Goal: Task Accomplishment & Management: Complete application form

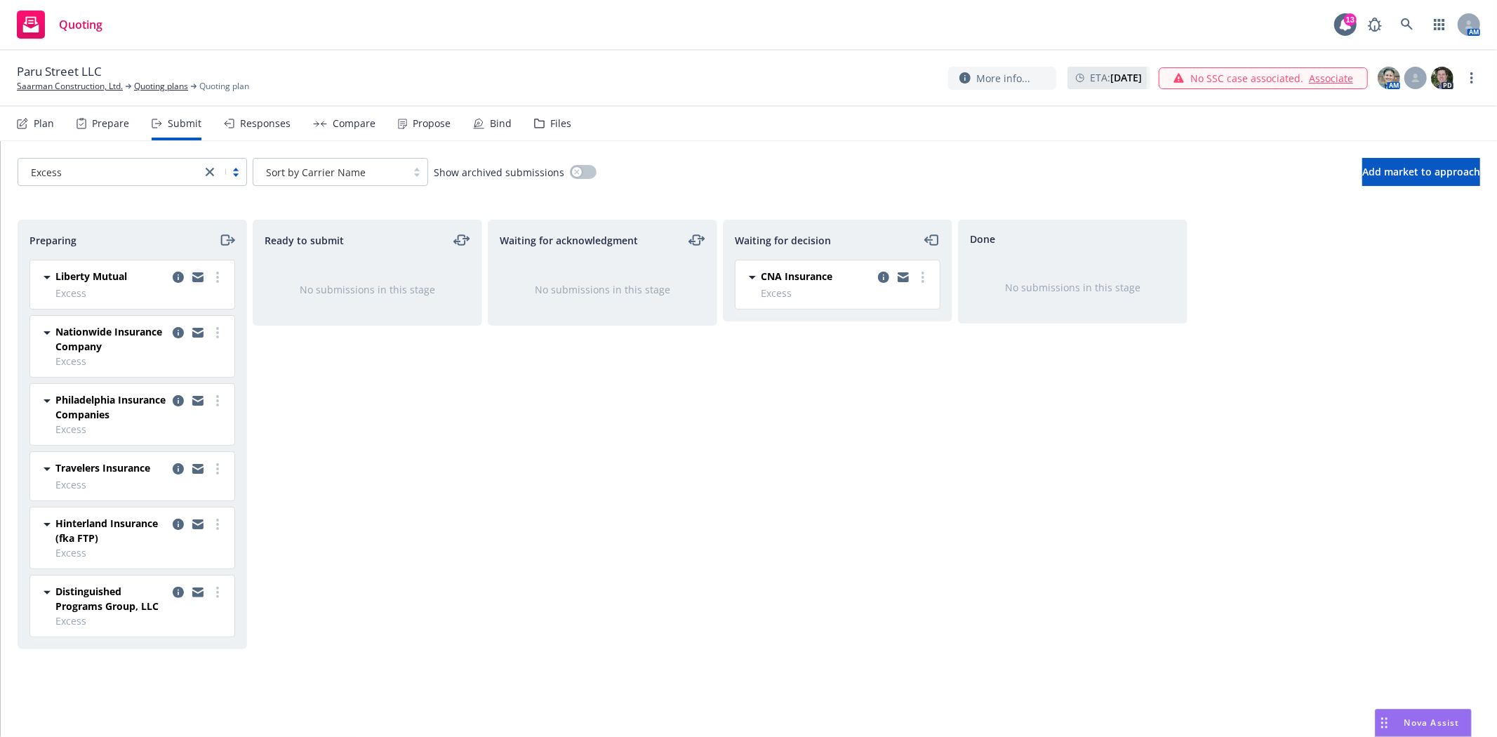
click at [195, 279] on icon "copy logging email" at bounding box center [197, 279] width 11 height 6
click at [228, 239] on icon "moveRight" at bounding box center [227, 240] width 16 height 17
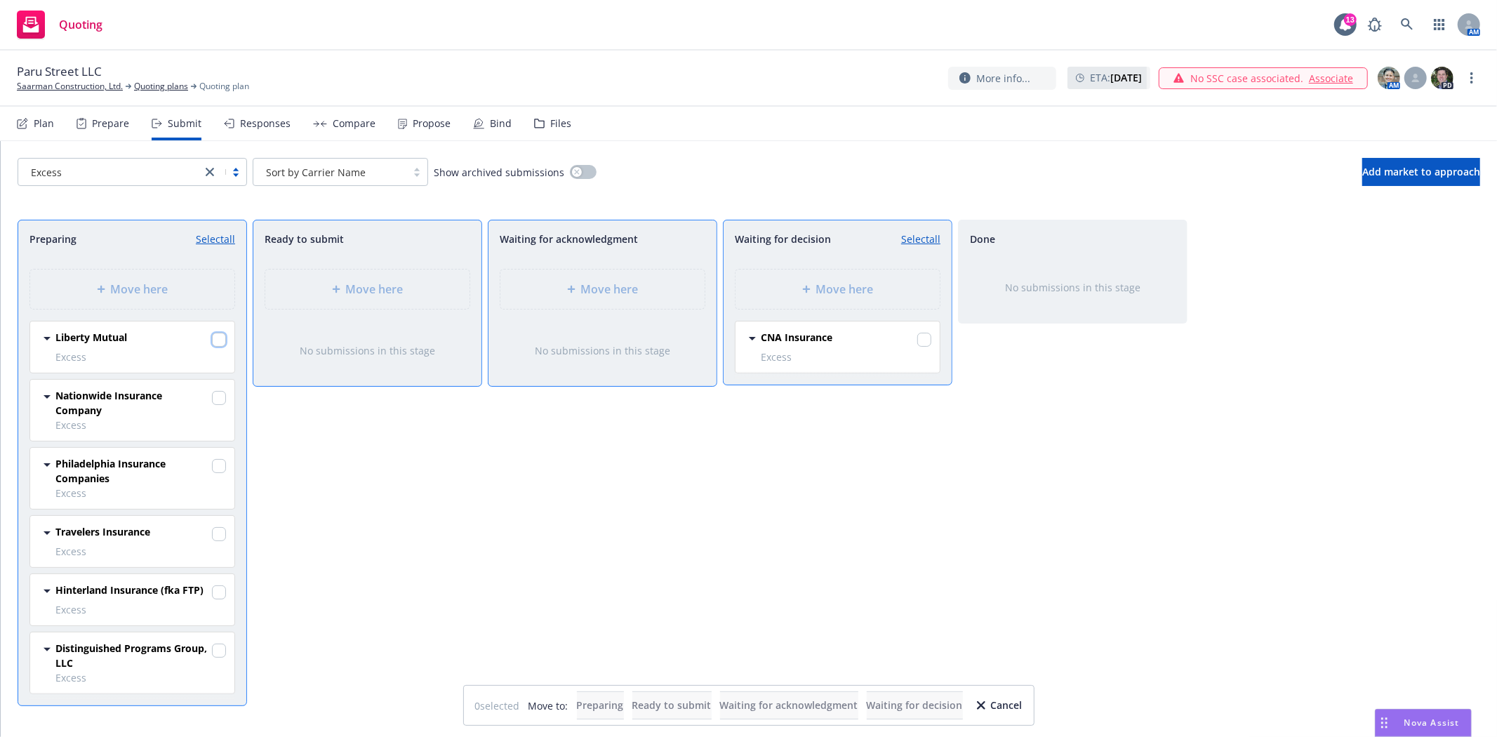
click at [222, 344] on input "checkbox" at bounding box center [219, 340] width 14 height 14
checkbox input "true"
click at [804, 302] on div "Move here" at bounding box center [837, 288] width 204 height 39
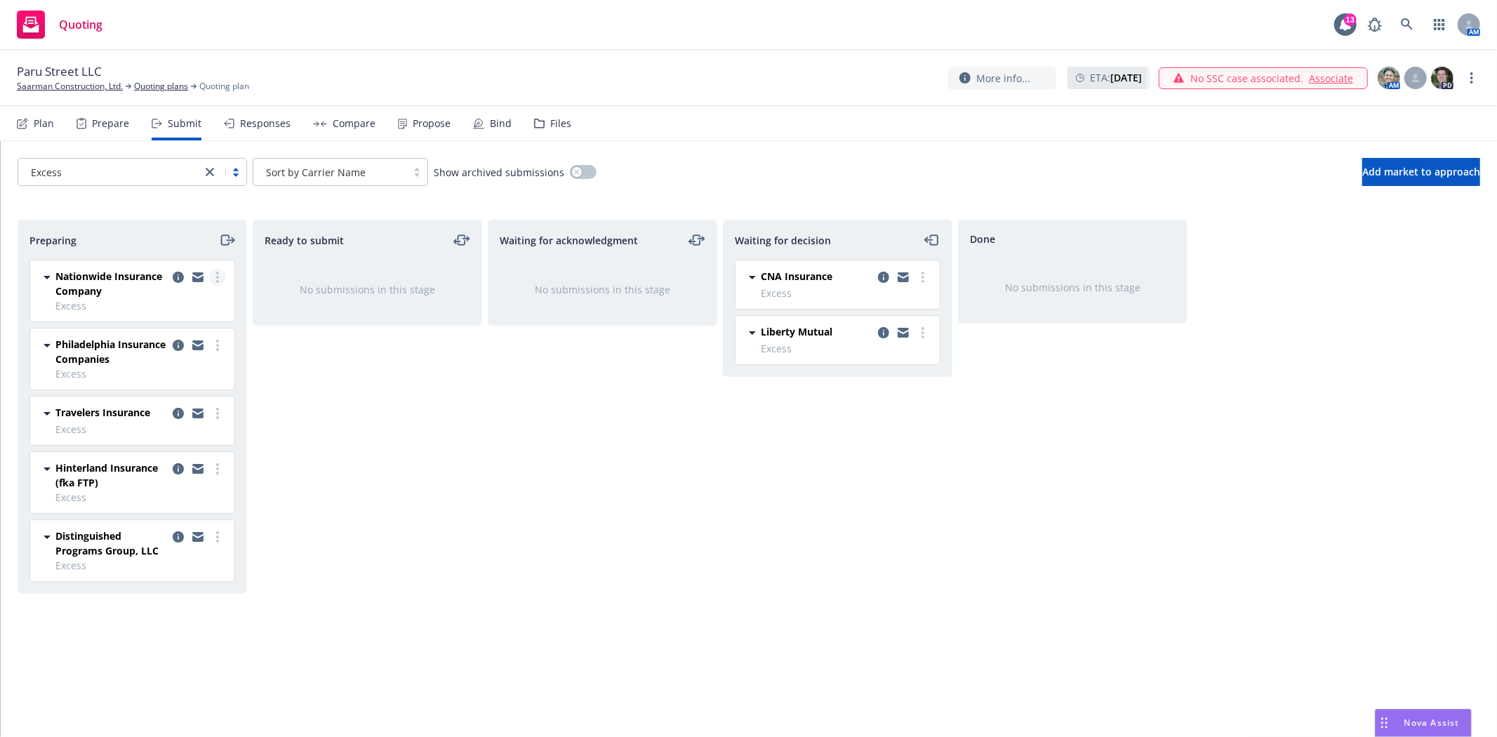
click at [216, 281] on circle "more" at bounding box center [217, 281] width 3 height 3
click at [183, 414] on span "Add declined decision" at bounding box center [154, 418] width 138 height 13
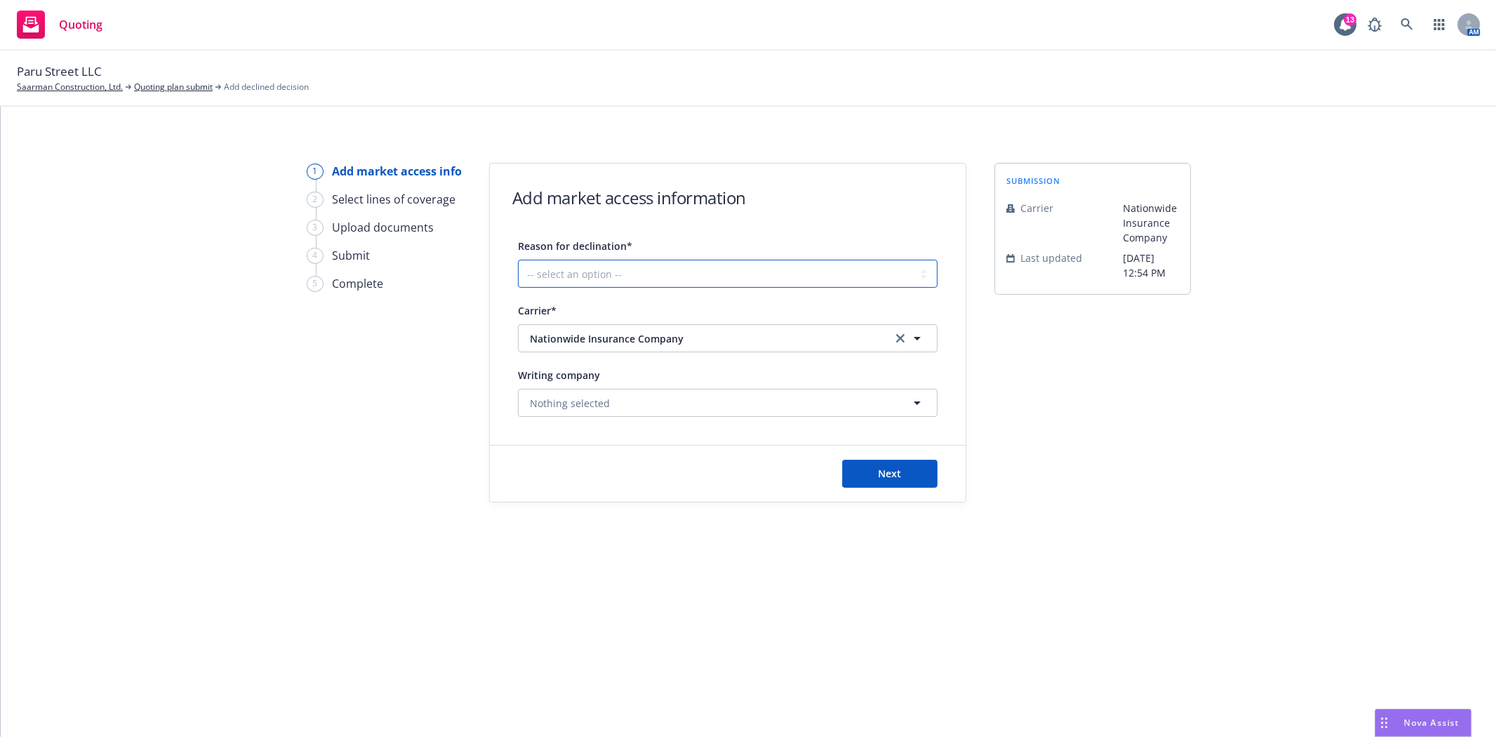
click at [616, 275] on select "-- select an option -- Cannot compete with other markets Carrier non-renewed Ca…" at bounding box center [728, 274] width 420 height 28
select select "DOES_NOT_FIT_UNDERWRITER_APPETITE"
click at [518, 260] on select "-- select an option -- Cannot compete with other markets Carrier non-renewed Ca…" at bounding box center [728, 274] width 420 height 28
click at [882, 468] on span "Next" at bounding box center [890, 473] width 23 height 13
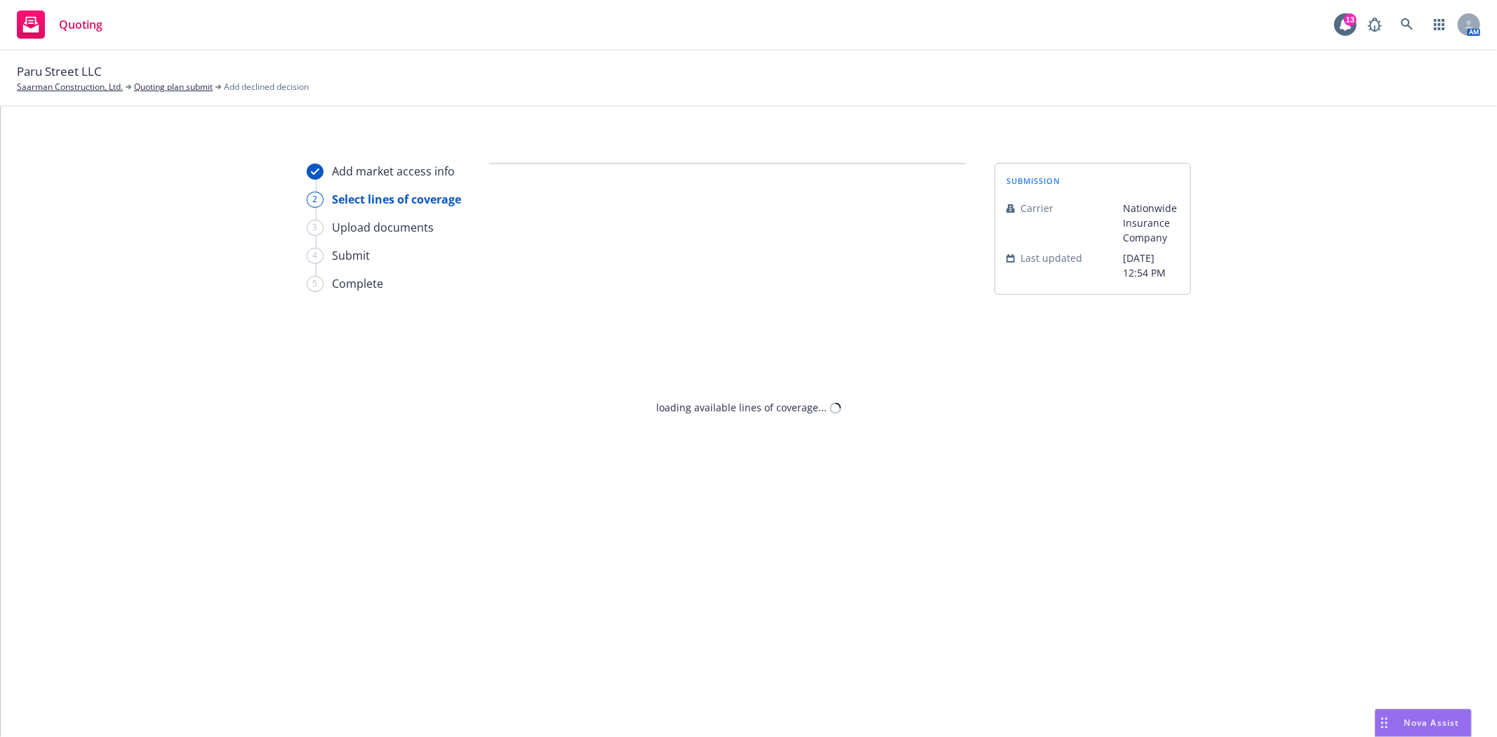
select select "DOES_NOT_FIT_UNDERWRITER_APPETITE"
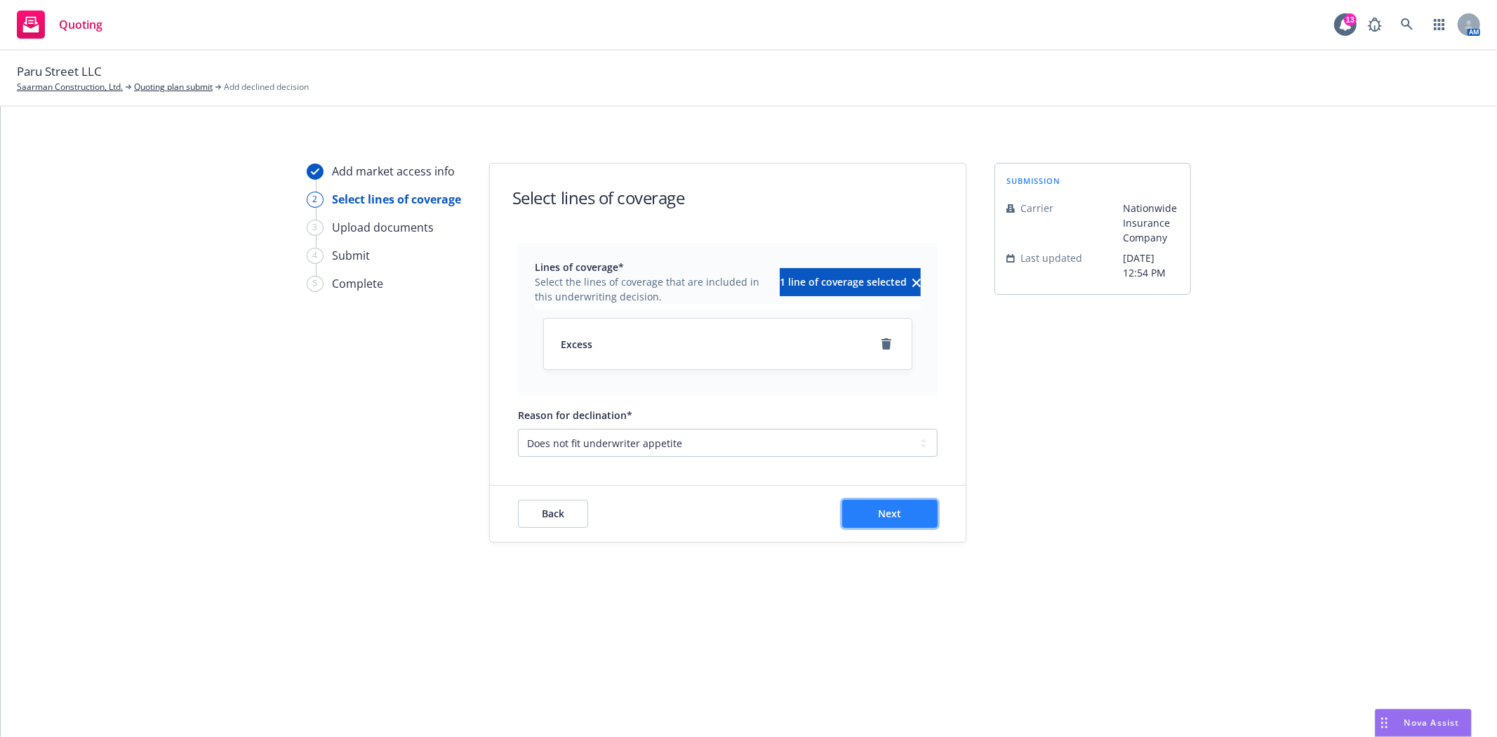
click at [872, 520] on button "Next" at bounding box center [889, 514] width 95 height 28
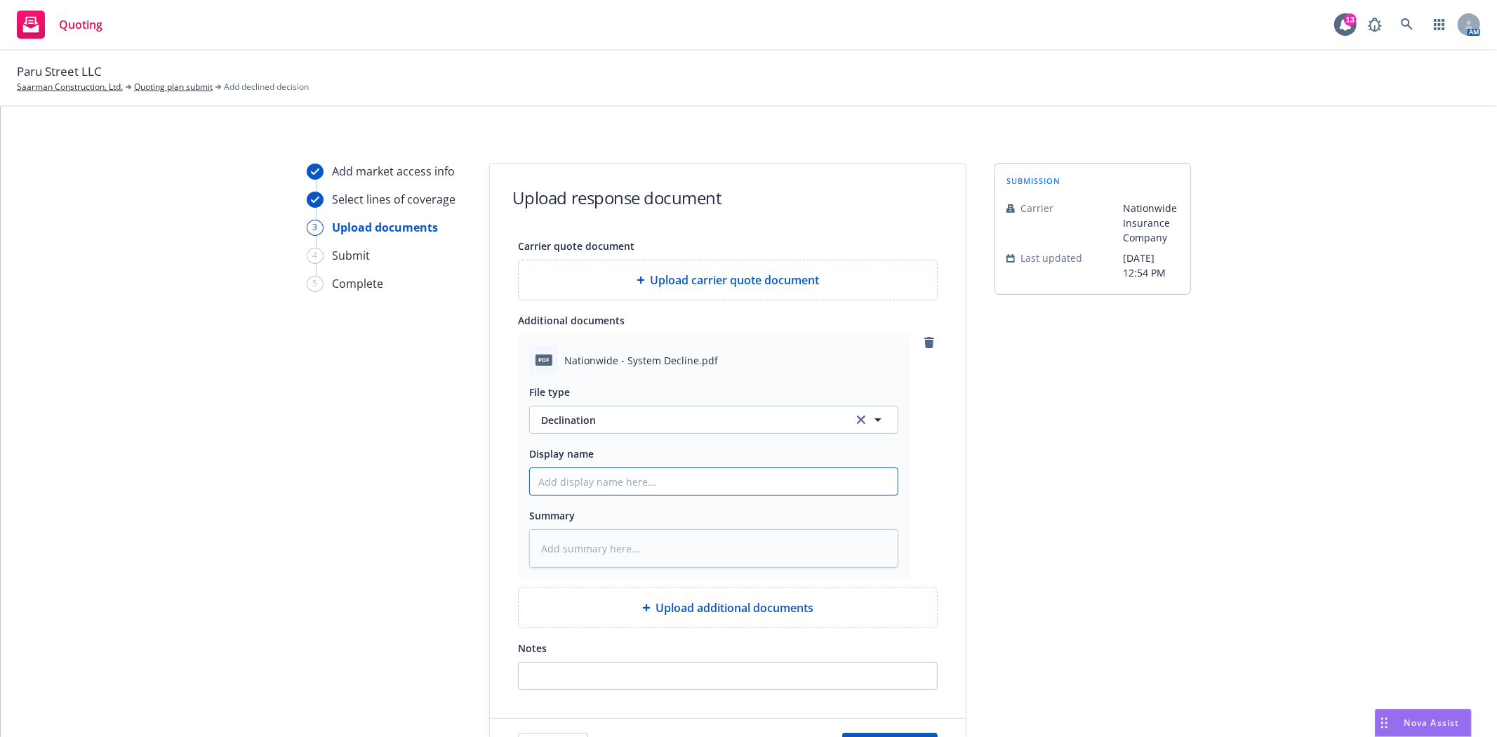
click at [639, 485] on input "Display name" at bounding box center [714, 481] width 368 height 27
type textarea "x"
type input "N"
type textarea "x"
type input "Na"
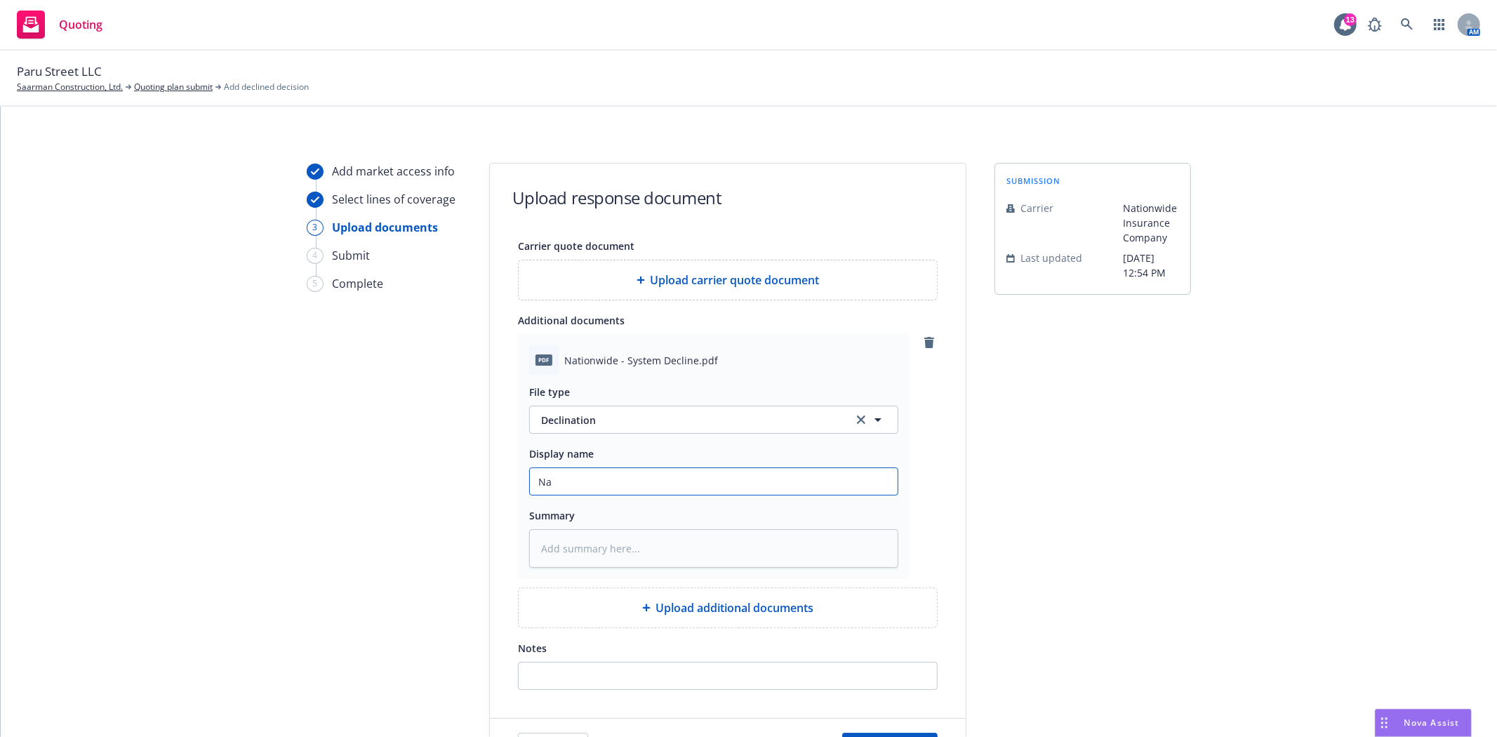
type textarea "x"
type input "Nati"
type textarea "x"
type input "Natio"
type textarea "x"
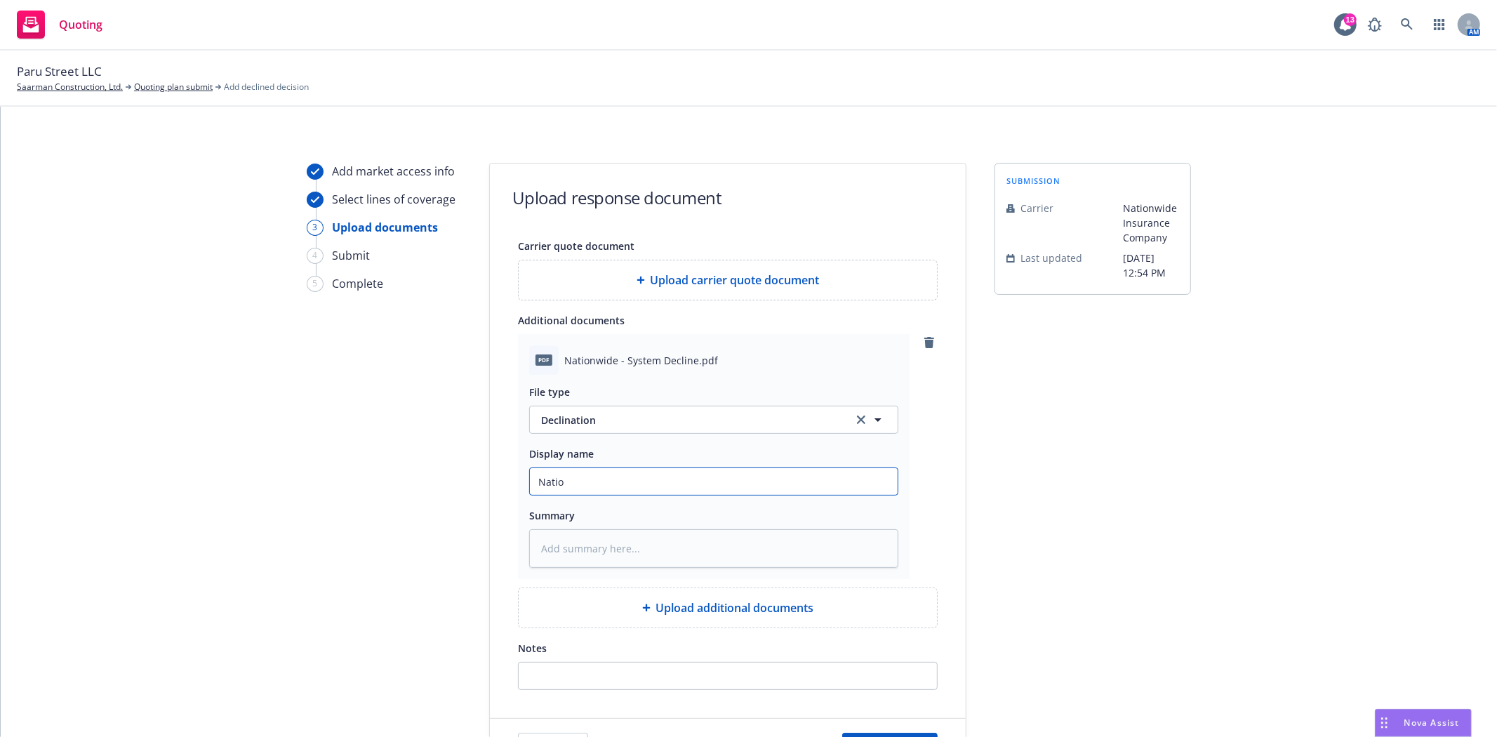
type input "Nation"
type textarea "x"
type input "Nationw"
type textarea "x"
type input "Nationwi"
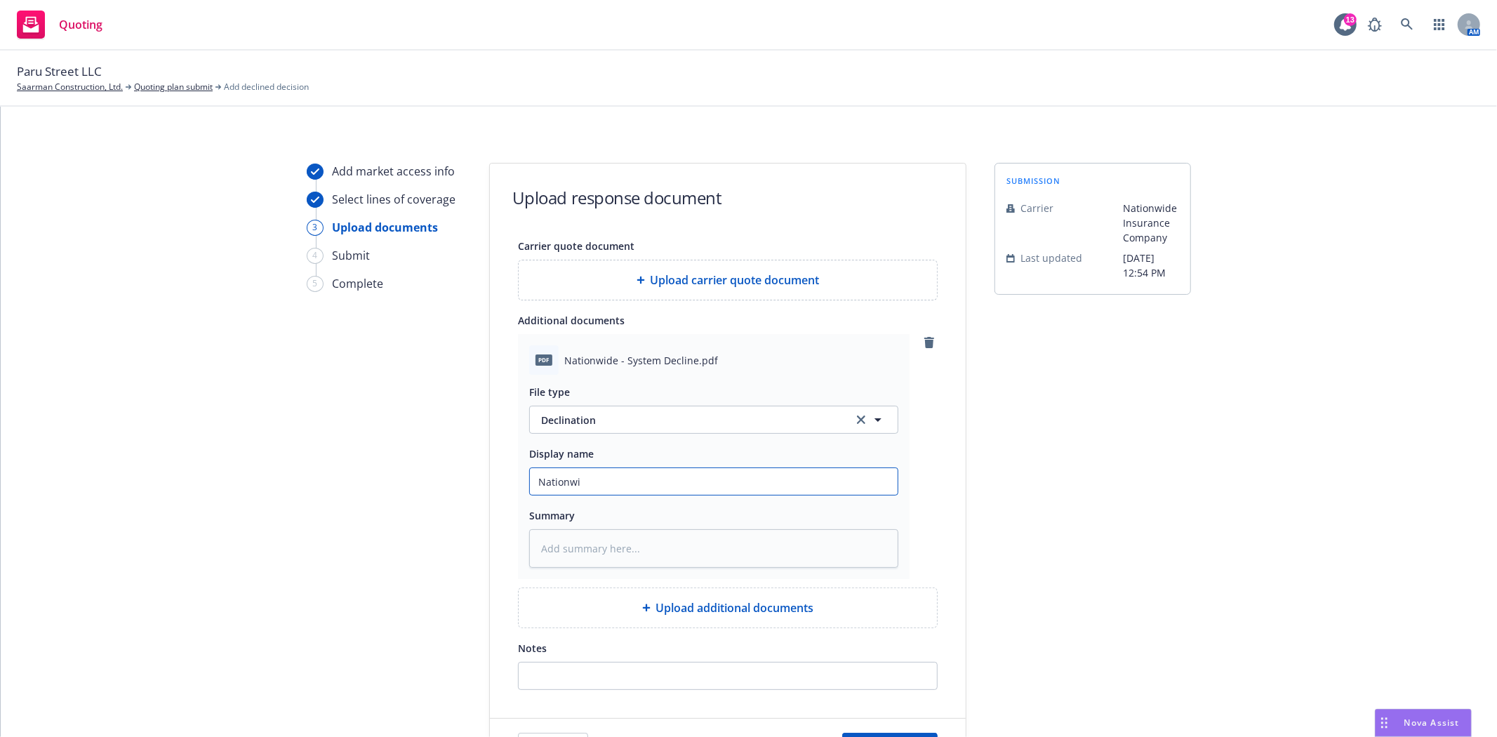
type textarea "x"
type input "Nationwid"
type textarea "x"
type input "Nationwide"
type textarea "x"
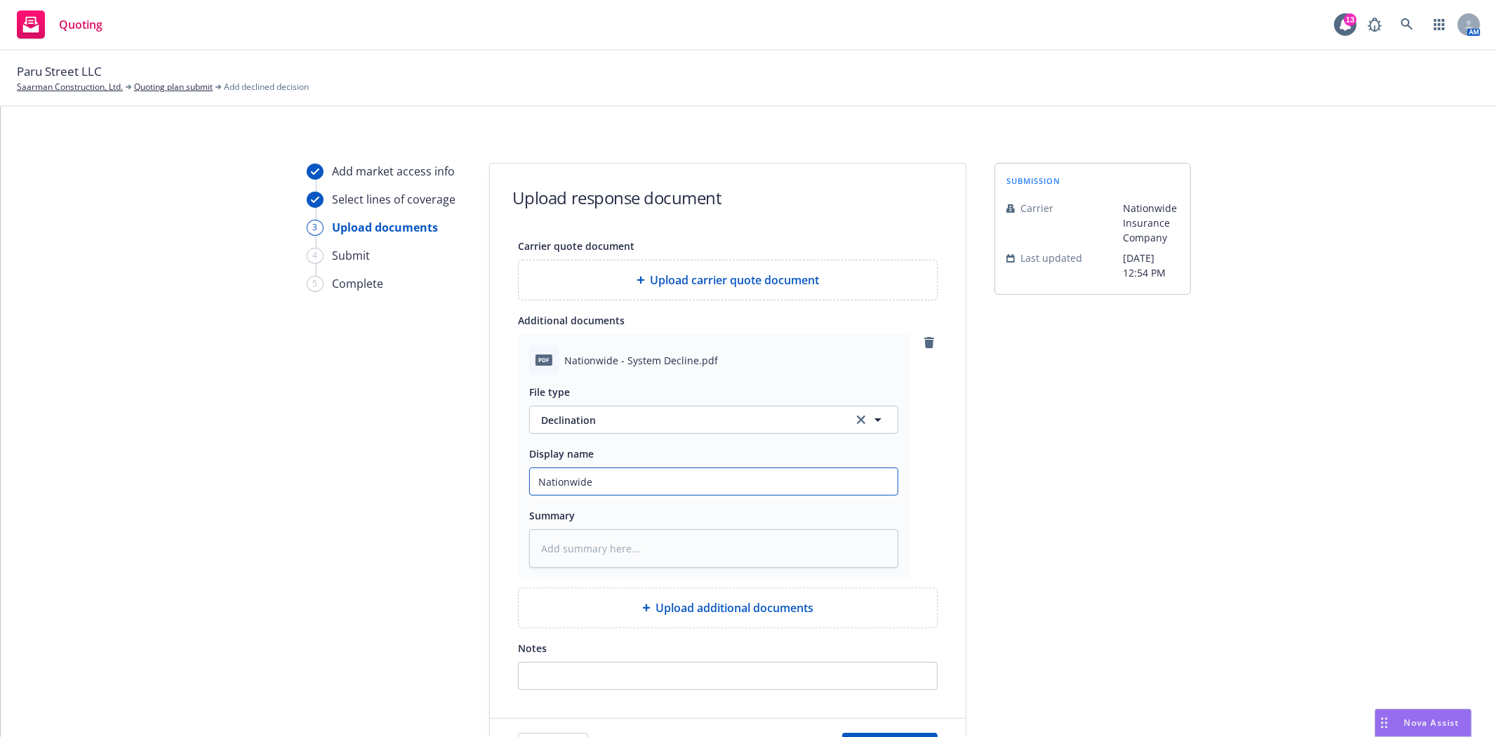
type input "Nationwide"
type textarea "x"
type input "Nationwide s"
type textarea "x"
type input "Nationwide sy"
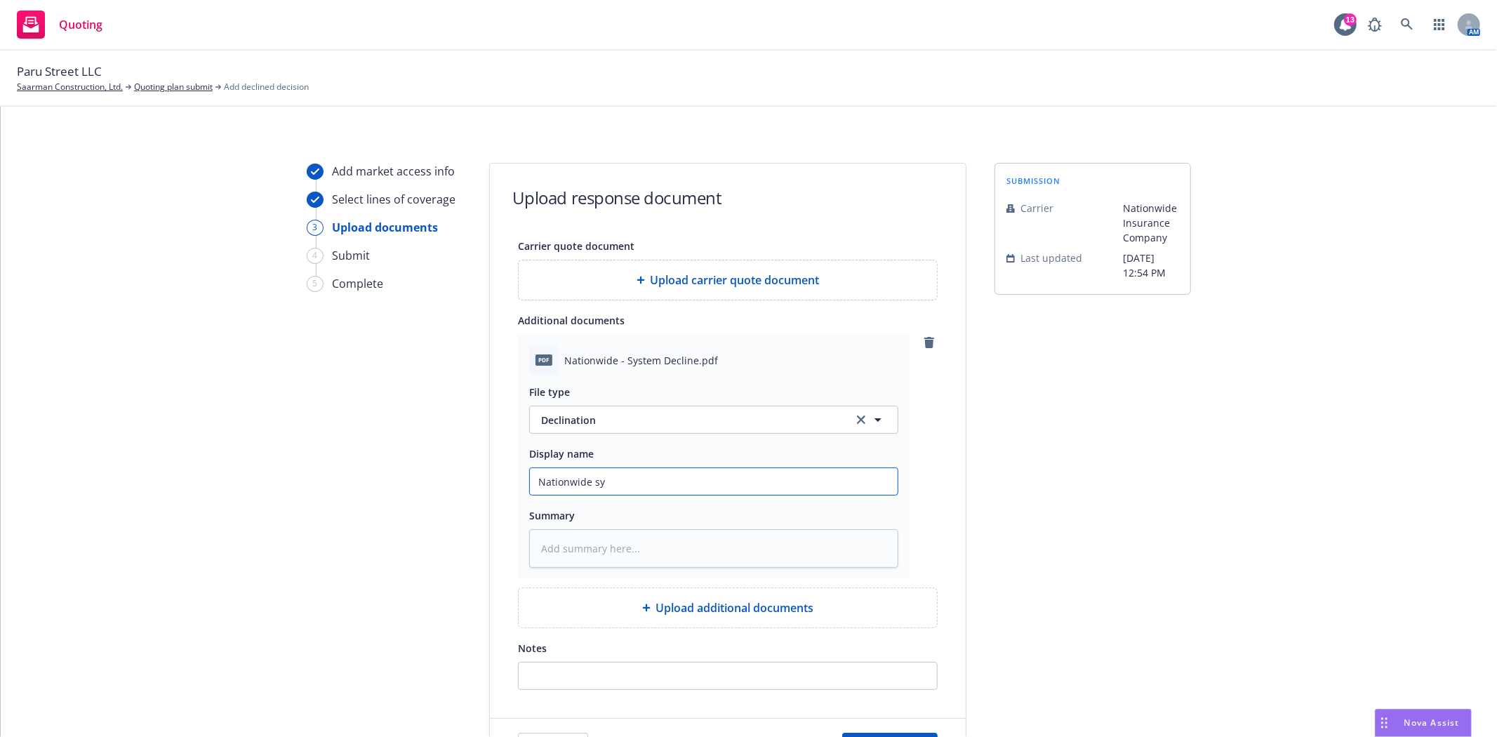
type textarea "x"
type input "Nationwide sys"
type textarea "x"
type input "Nationwide syst"
type textarea "x"
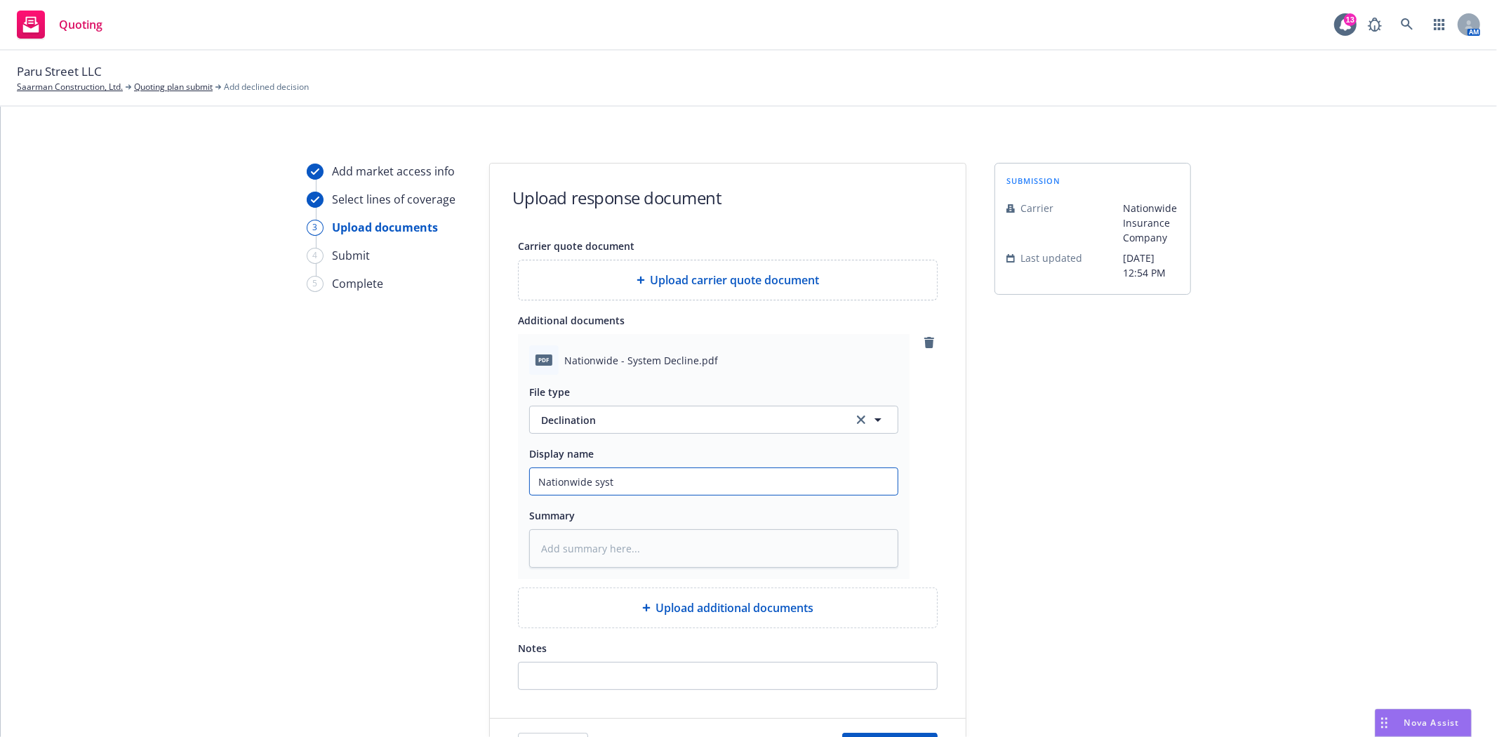
type input "Nationwide syste"
type textarea "x"
type input "Nationwide system"
type textarea "x"
type input "Nationwide system"
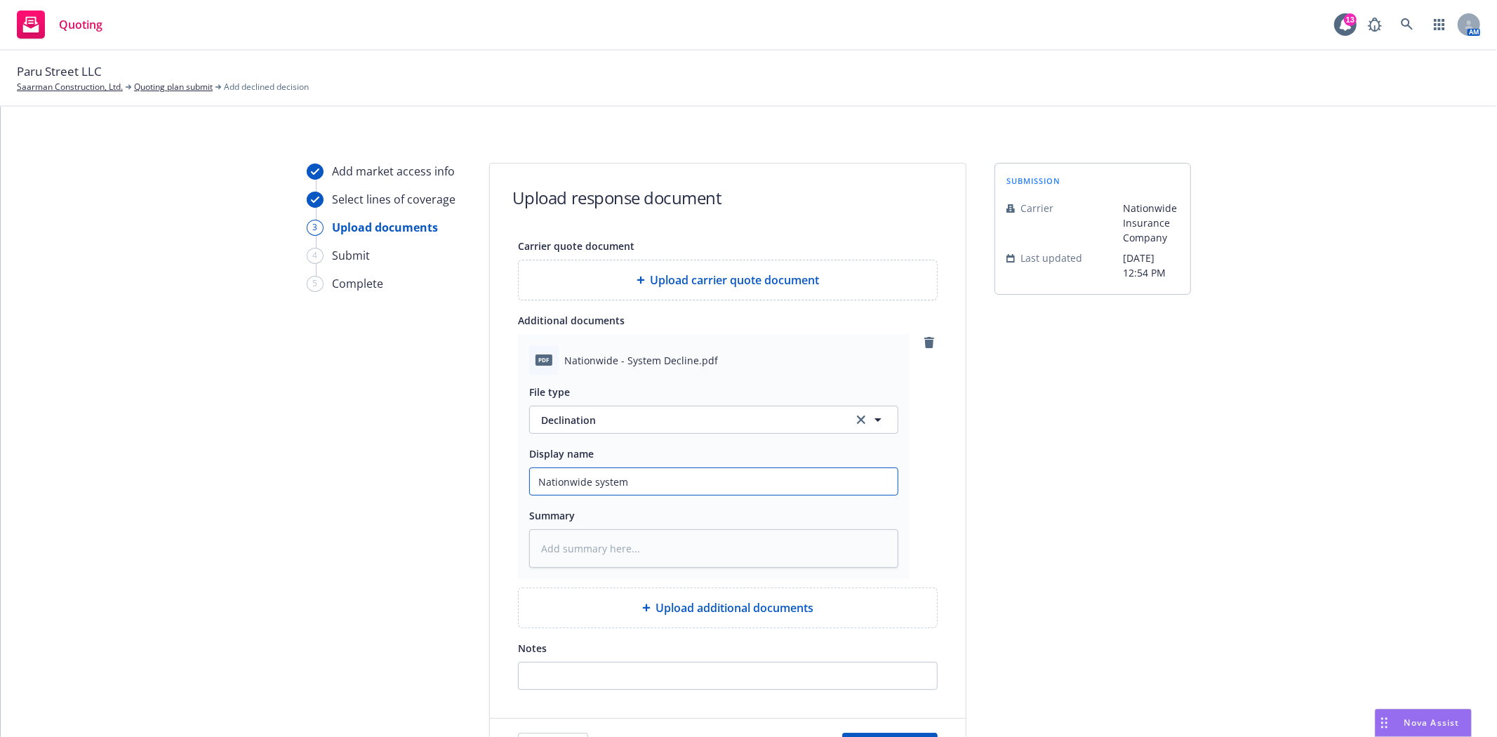
type textarea "x"
type input "Nationwide system d"
type textarea "x"
type input "Nationwide system de"
type textarea "x"
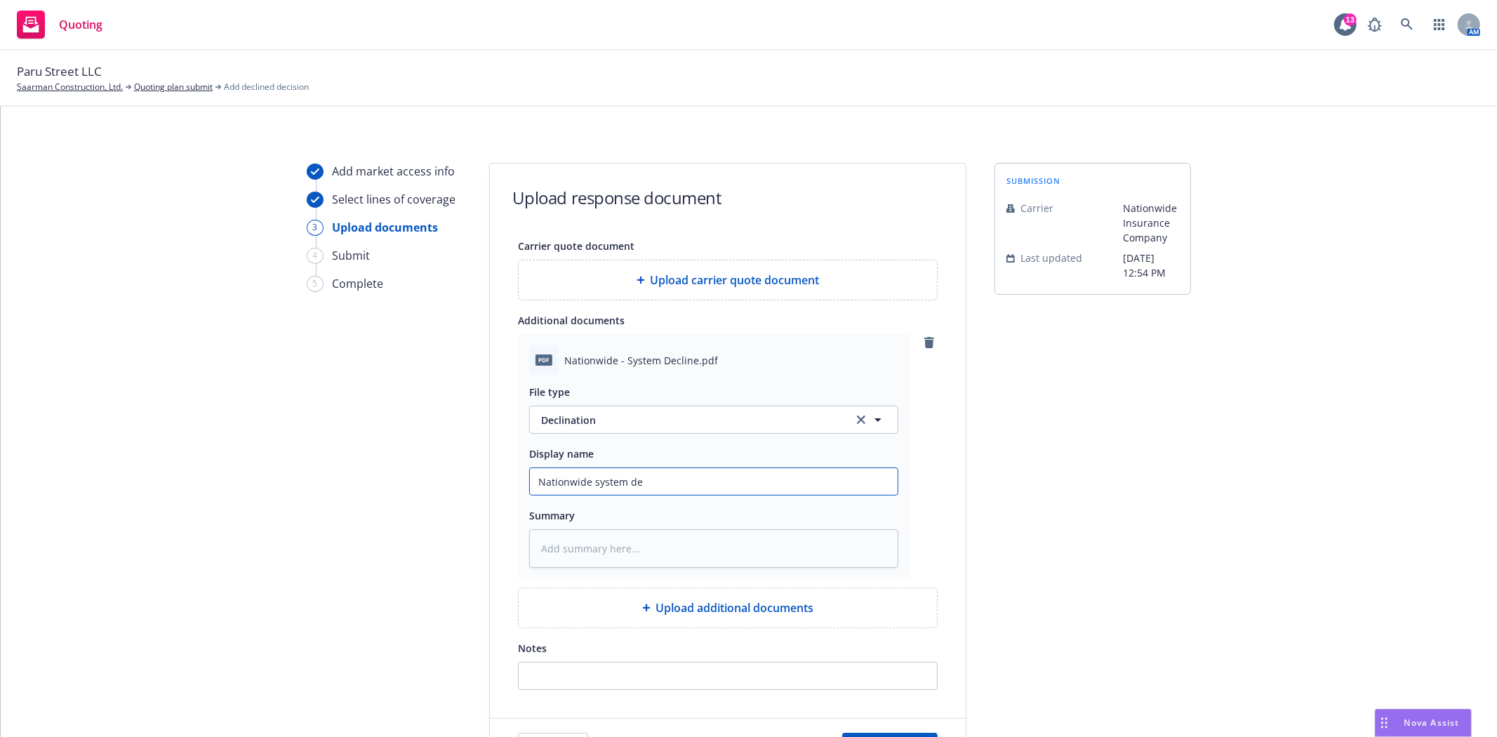
type input "Nationwide system dec"
type textarea "x"
type input "Nationwide system decl"
type textarea "x"
type input "Nationwide system decli"
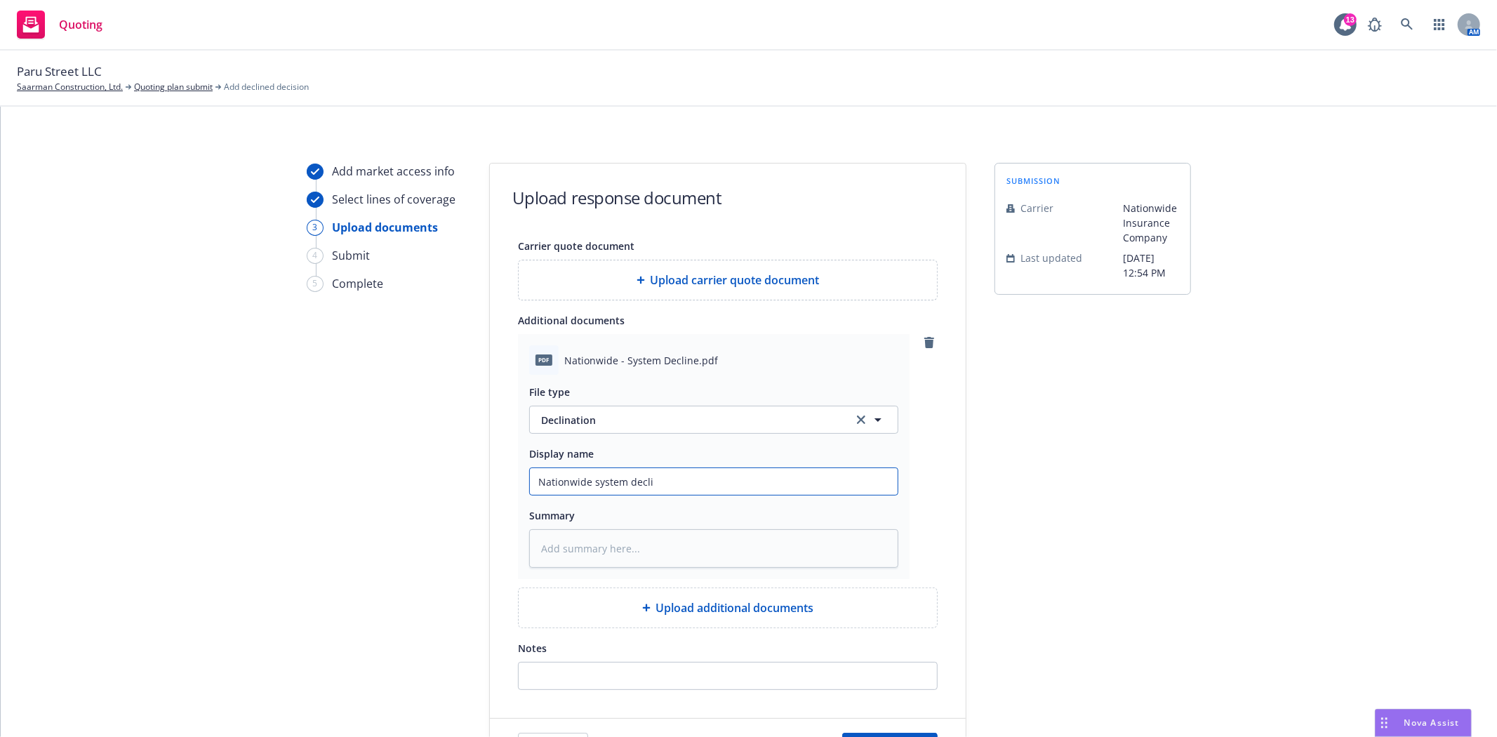
type textarea "x"
type input "Nationwide system declin"
type textarea "x"
type input "Nationwide system declina"
type textarea "x"
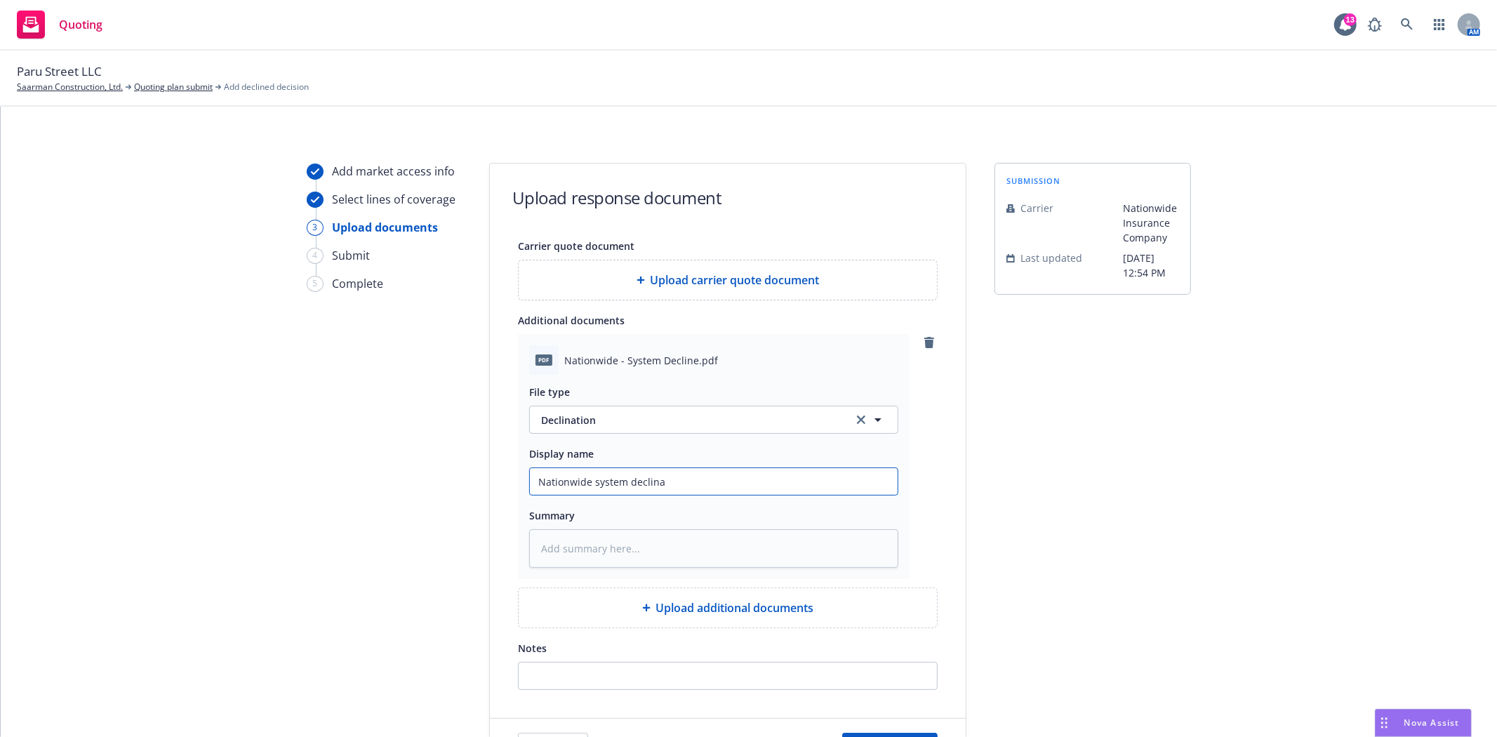
type input "Nationwide system declinat"
type textarea "x"
type input "Nationwide system declinati"
type textarea "x"
type input "Nationwide system declinatio"
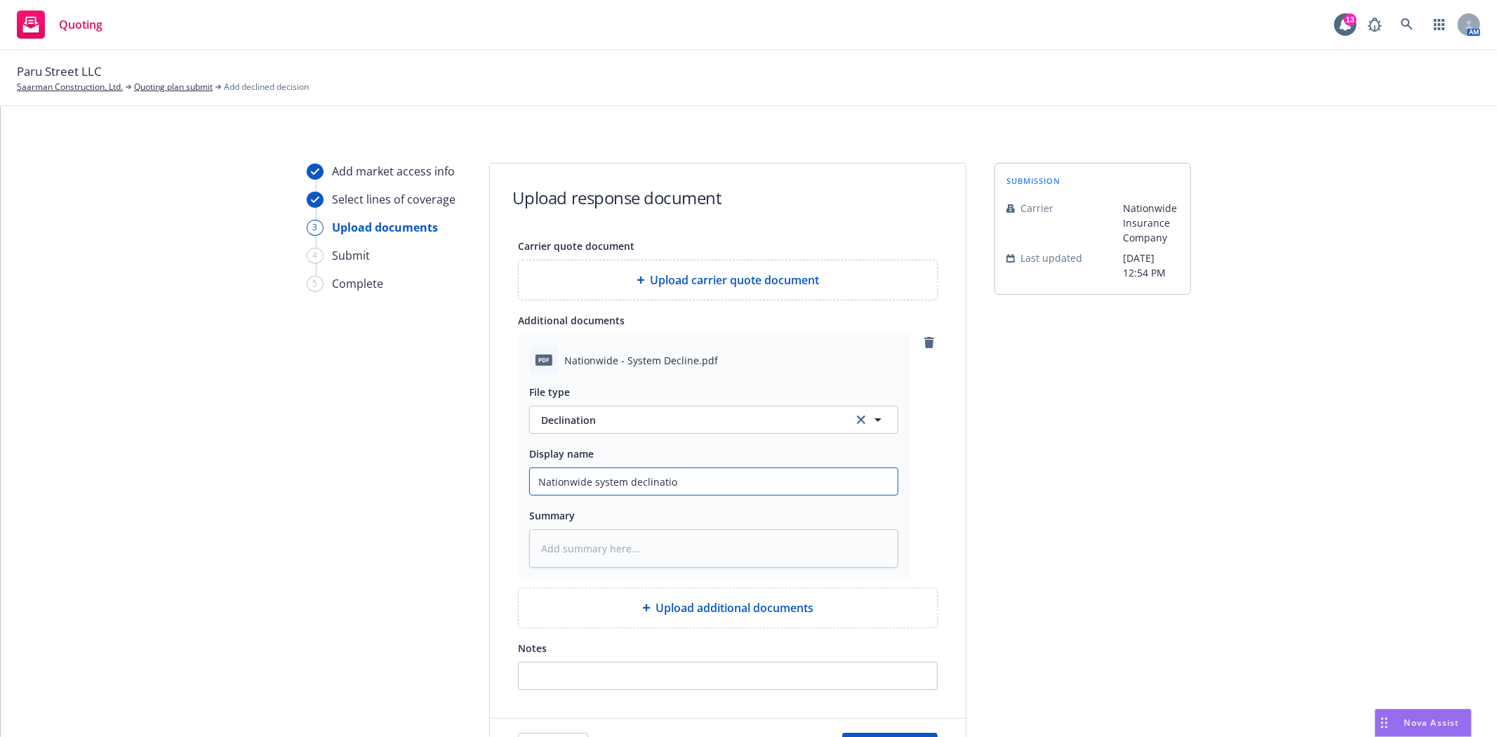
type textarea "x"
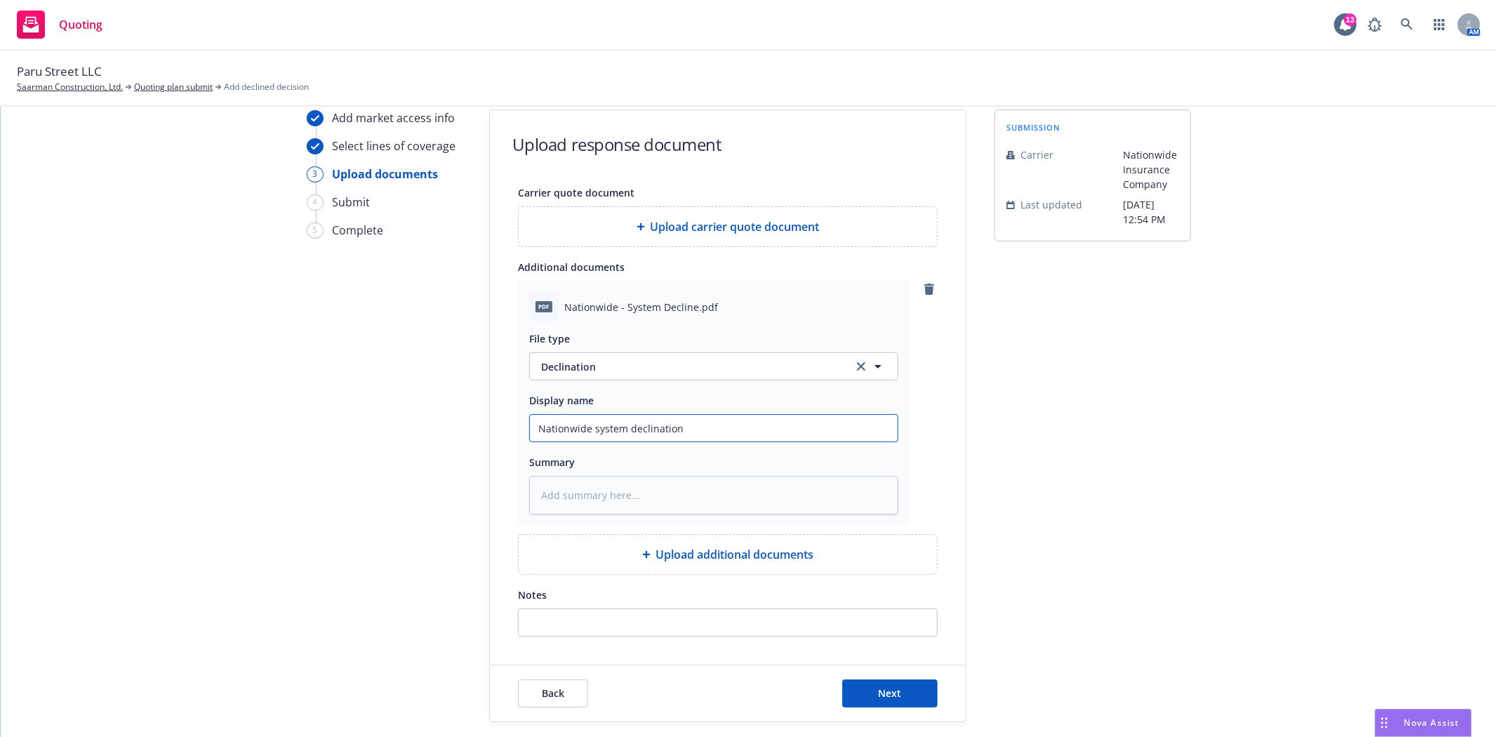
scroll to position [78, 0]
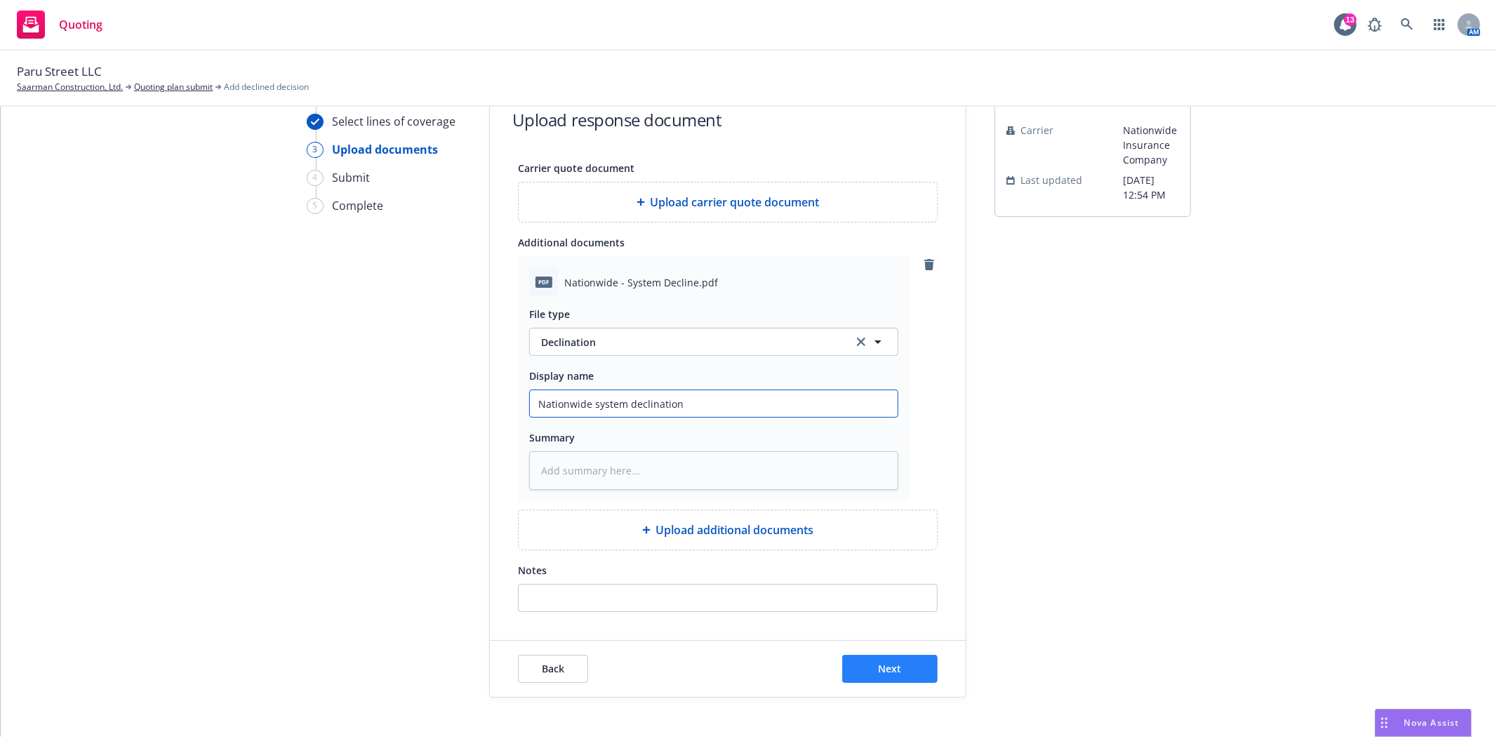
type input "Nationwide system declination"
click at [870, 672] on button "Next" at bounding box center [889, 669] width 95 height 28
type textarea "x"
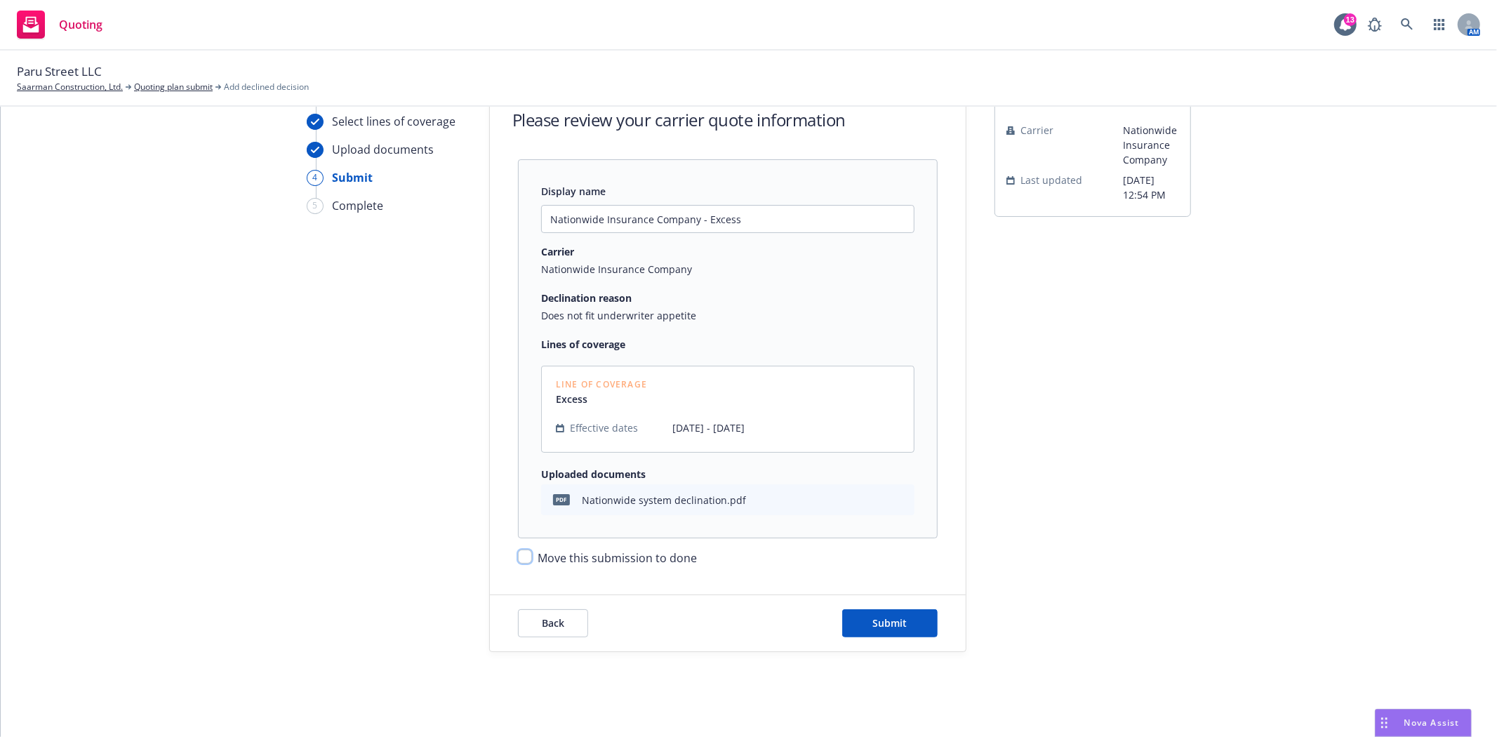
click at [518, 554] on input "Move this submission to done" at bounding box center [525, 556] width 14 height 14
checkbox input "true"
click at [897, 625] on span "Submit" at bounding box center [890, 622] width 34 height 13
